Goal: Entertainment & Leisure: Consume media (video, audio)

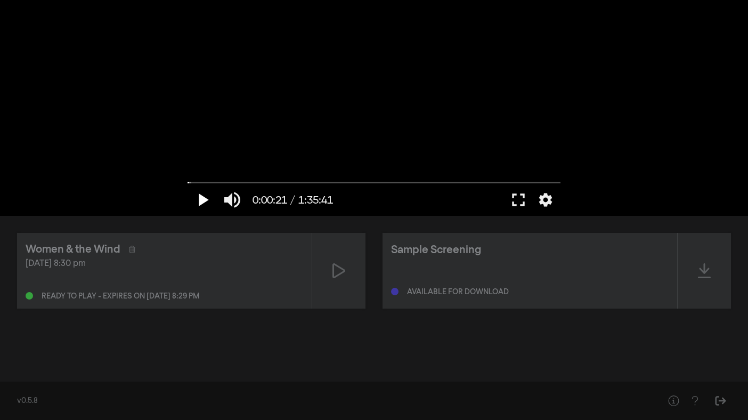
click at [203, 200] on button "play_arrow" at bounding box center [203, 200] width 30 height 32
click at [203, 200] on button "pause" at bounding box center [203, 200] width 30 height 32
click at [205, 199] on button "play_arrow" at bounding box center [203, 200] width 30 height 32
click at [205, 199] on button "pause" at bounding box center [203, 200] width 30 height 32
click at [201, 199] on button "play_arrow" at bounding box center [203, 200] width 30 height 32
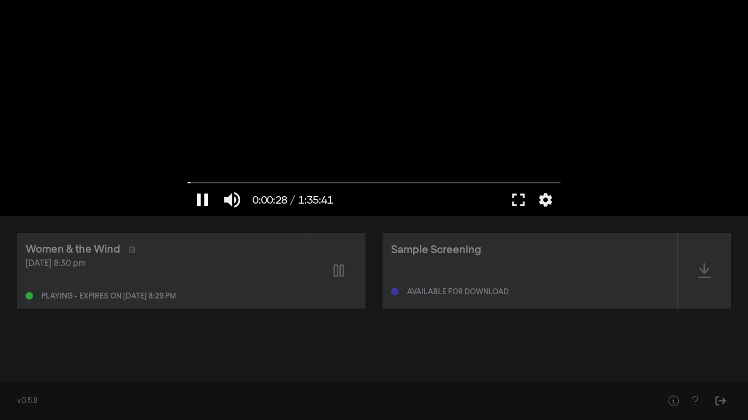
click at [204, 199] on button "pause" at bounding box center [203, 200] width 30 height 32
click at [515, 199] on button "fullscreen" at bounding box center [519, 200] width 30 height 32
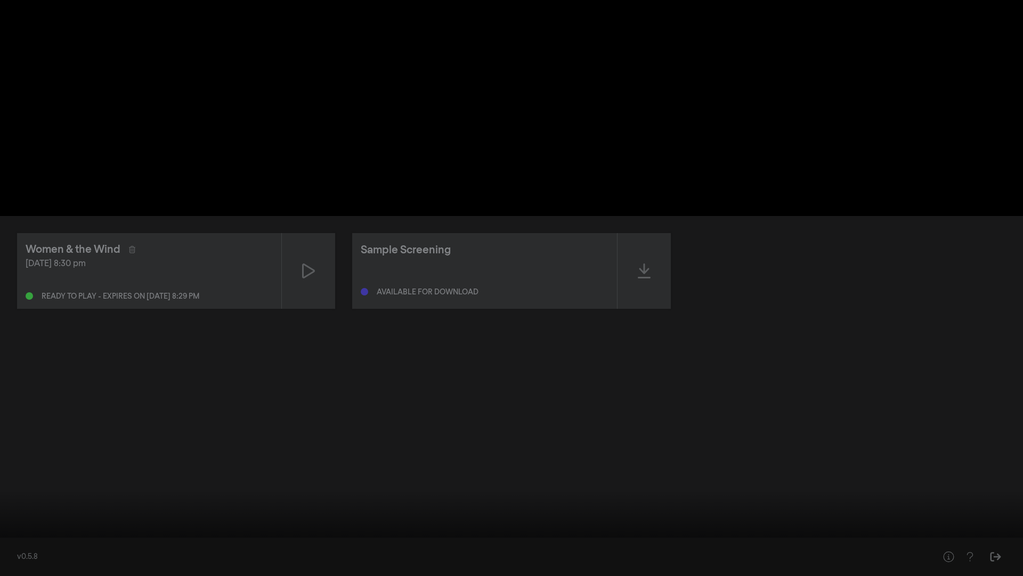
click at [21, 419] on button "play_arrow" at bounding box center [20, 560] width 30 height 32
click at [23, 419] on button "pause" at bounding box center [20, 560] width 30 height 32
type input "36.345862"
